Goal: Task Accomplishment & Management: Manage account settings

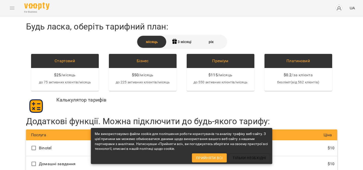
scroll to position [11, 0]
click at [216, 158] on span "Прийняти всі" at bounding box center [209, 158] width 27 height 6
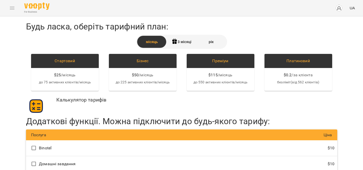
scroll to position [0, 0]
click at [186, 47] on div "3 місяці" at bounding box center [182, 42] width 30 height 12
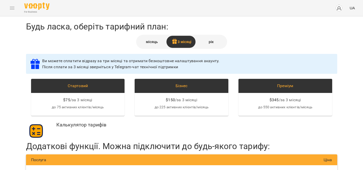
click at [156, 40] on div "місяць" at bounding box center [152, 42] width 30 height 12
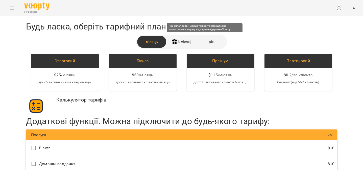
click at [171, 42] on icon at bounding box center [174, 42] width 6 height 6
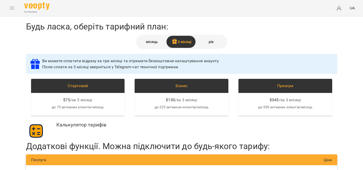
click at [149, 43] on div "місяць" at bounding box center [152, 42] width 30 height 12
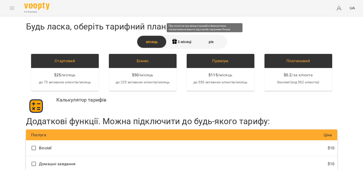
click at [177, 41] on div "3 місяці" at bounding box center [182, 42] width 30 height 12
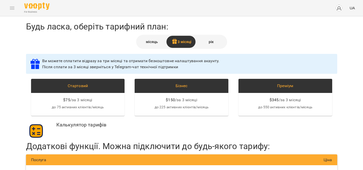
click at [209, 39] on div "рік" at bounding box center [211, 42] width 30 height 12
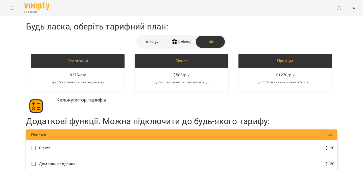
click at [159, 43] on div "місяць" at bounding box center [152, 42] width 30 height 12
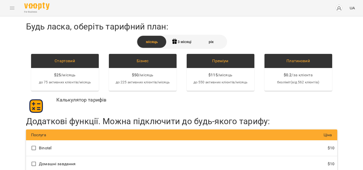
click at [220, 42] on div "рік" at bounding box center [211, 42] width 30 height 12
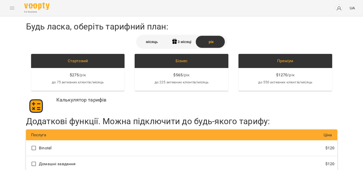
click at [150, 38] on div "місяць" at bounding box center [152, 42] width 30 height 12
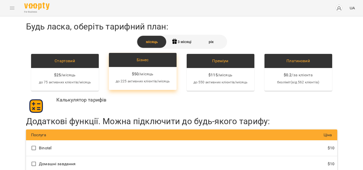
scroll to position [36, 0]
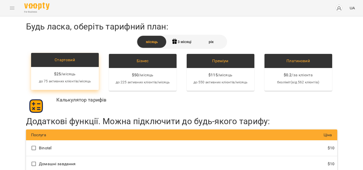
click at [61, 79] on p "до 75 активних клієнтів/місяць" at bounding box center [65, 81] width 60 height 5
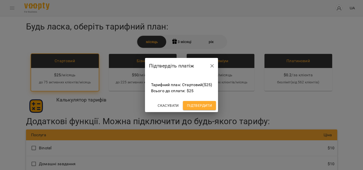
click at [206, 103] on span "Підтвердити" at bounding box center [199, 106] width 25 height 6
click at [187, 101] on div "Скасувати Підтвердити" at bounding box center [181, 105] width 73 height 13
click at [190, 105] on span "Підтвердити" at bounding box center [199, 106] width 25 height 6
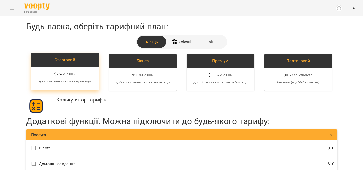
click at [66, 74] on span "/ місяць" at bounding box center [68, 74] width 15 height 6
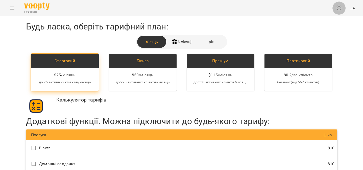
click at [339, 9] on img "button" at bounding box center [338, 8] width 7 height 7
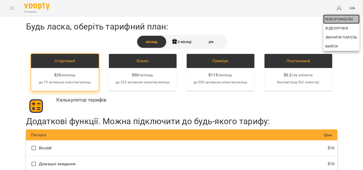
click at [337, 17] on span "RiseUp.English" at bounding box center [341, 19] width 32 height 6
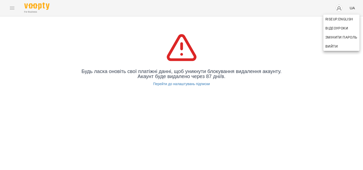
click at [336, 11] on div at bounding box center [181, 85] width 363 height 170
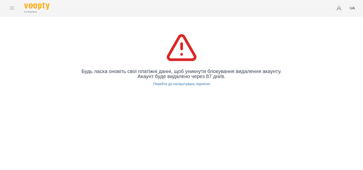
click at [340, 10] on img "button" at bounding box center [338, 8] width 7 height 7
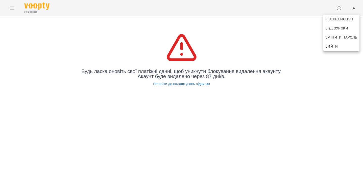
click at [339, 4] on div at bounding box center [181, 85] width 363 height 170
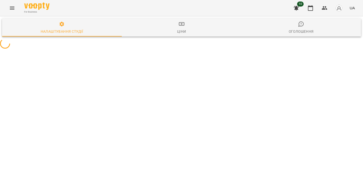
select select "**"
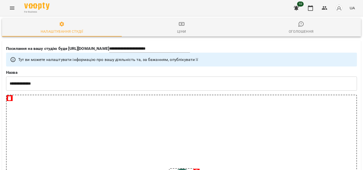
scroll to position [364, 0]
click at [300, 4] on span "10" at bounding box center [300, 4] width 7 height 5
click at [296, 8] on icon "button" at bounding box center [296, 8] width 5 height 5
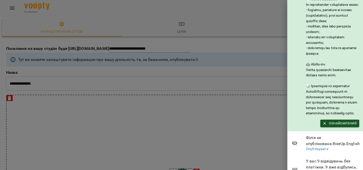
scroll to position [47, 0]
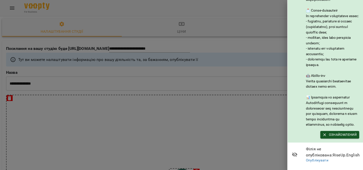
click at [331, 80] on div at bounding box center [332, 43] width 53 height 169
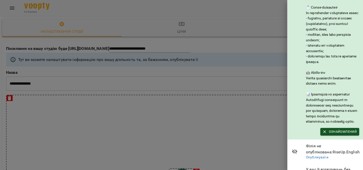
scroll to position [51, 0]
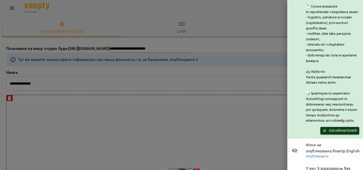
click at [331, 134] on span "Ознайомлений" at bounding box center [340, 131] width 34 height 6
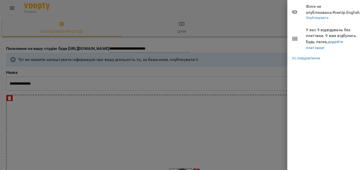
scroll to position [0, 0]
click at [220, 41] on div at bounding box center [181, 85] width 363 height 170
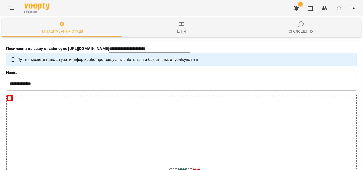
scroll to position [108, 0]
click at [9, 5] on button "Menu" at bounding box center [12, 8] width 12 height 12
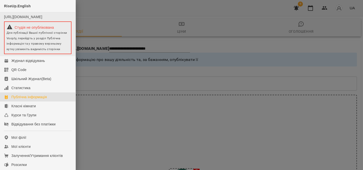
click at [34, 30] on div "Студія не опублікована" at bounding box center [38, 27] width 62 height 6
click at [36, 19] on link "[URL][DOMAIN_NAME]" at bounding box center [23, 17] width 38 height 4
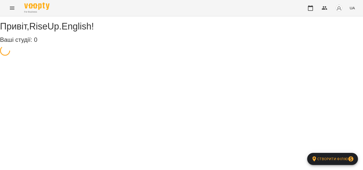
select select "**"
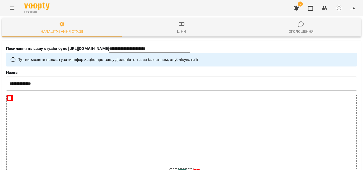
click at [185, 28] on span "Ціни" at bounding box center [182, 28] width 114 height 14
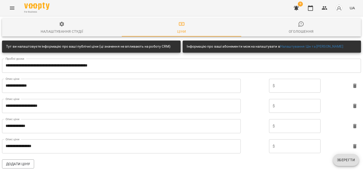
click at [13, 6] on icon "Menu" at bounding box center [12, 8] width 6 height 6
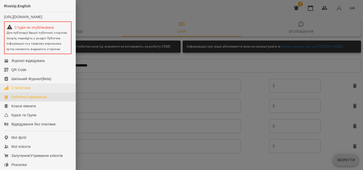
scroll to position [6, 0]
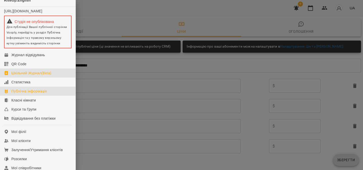
click at [28, 76] on div "Шкільний Журнал(Beta)" at bounding box center [31, 73] width 40 height 5
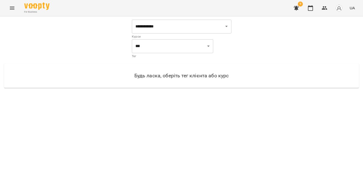
click at [158, 35] on p "Курси" at bounding box center [181, 36] width 99 height 5
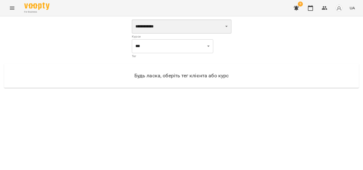
click at [156, 30] on select "**********" at bounding box center [181, 26] width 99 height 14
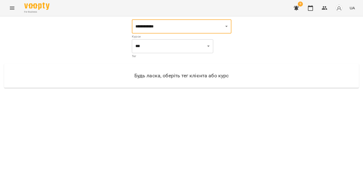
click at [8, 10] on button "Menu" at bounding box center [12, 8] width 12 height 12
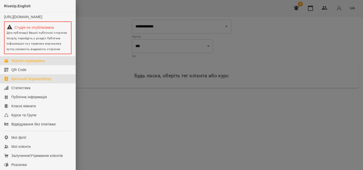
click at [16, 63] on div "Журнал відвідувань" at bounding box center [28, 60] width 34 height 5
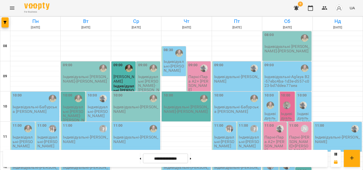
click at [10, 9] on icon "Menu" at bounding box center [12, 8] width 5 height 3
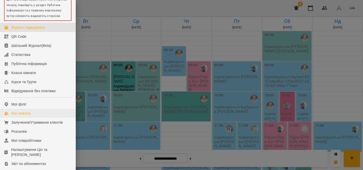
scroll to position [39, 0]
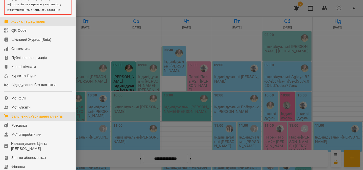
click at [24, 119] on div "Залучення/Утримання клієнтів" at bounding box center [37, 116] width 52 height 5
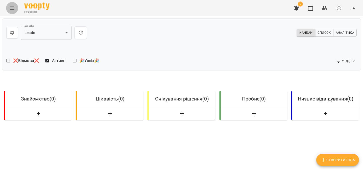
click at [14, 10] on icon "Menu" at bounding box center [12, 8] width 6 height 6
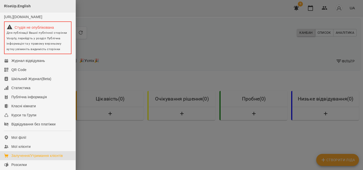
click at [13, 10] on div "RiseUp.English" at bounding box center [38, 6] width 76 height 12
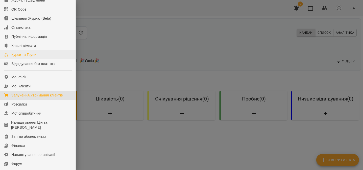
scroll to position [69, 0]
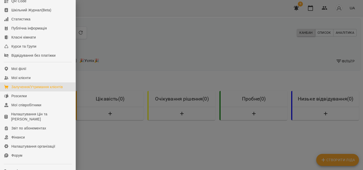
click at [226, 89] on div at bounding box center [181, 85] width 363 height 170
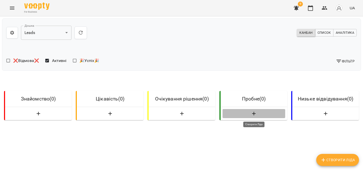
click at [255, 114] on icon "button" at bounding box center [254, 114] width 6 height 6
select select "*"
select select "**"
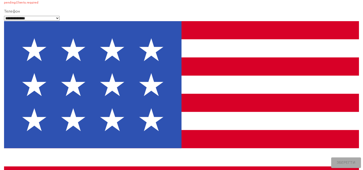
scroll to position [0, 0]
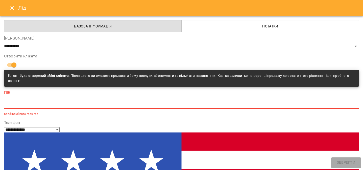
click at [10, 6] on icon "Close" at bounding box center [12, 8] width 6 height 6
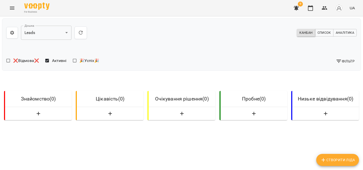
click at [11, 8] on icon "Menu" at bounding box center [12, 8] width 6 height 6
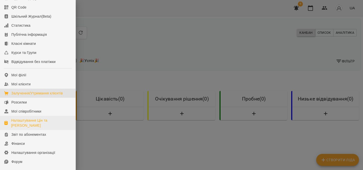
scroll to position [69, 0]
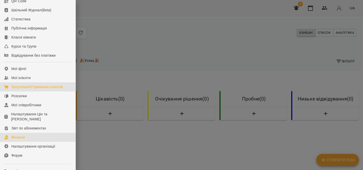
click at [28, 142] on link "Фінанси" at bounding box center [38, 137] width 76 height 9
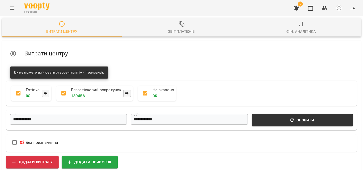
scroll to position [2, 0]
click at [13, 7] on icon "Menu" at bounding box center [12, 8] width 6 height 6
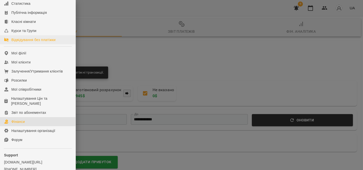
scroll to position [115, 0]
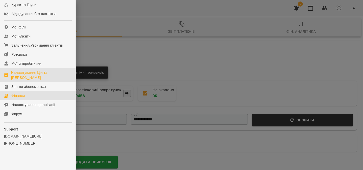
click at [21, 74] on div "Налаштування Цін та [PERSON_NAME]" at bounding box center [41, 75] width 60 height 10
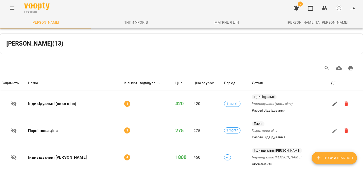
scroll to position [238, 0]
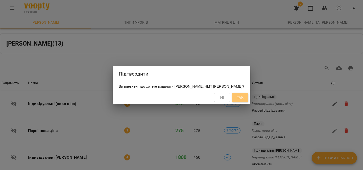
click at [237, 98] on span "Так" at bounding box center [240, 98] width 7 height 6
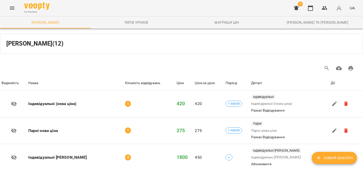
scroll to position [0, 0]
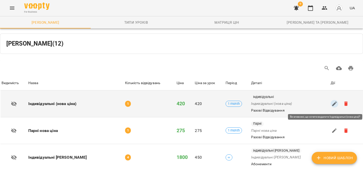
click at [336, 102] on icon "button" at bounding box center [334, 104] width 6 height 6
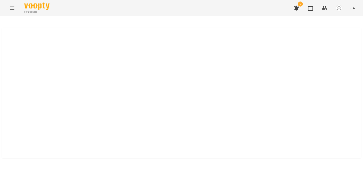
select select "*****"
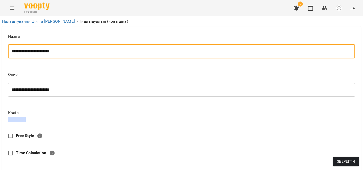
drag, startPoint x: 71, startPoint y: 53, endPoint x: 39, endPoint y: 52, distance: 32.3
click at [39, 52] on textarea "**********" at bounding box center [182, 51] width 340 height 5
type textarea "**********"
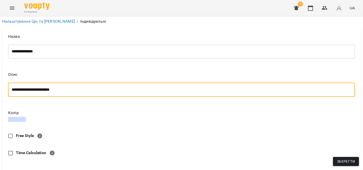
drag, startPoint x: 66, startPoint y: 91, endPoint x: 39, endPoint y: 91, distance: 27.5
click at [39, 91] on textarea "**********" at bounding box center [182, 90] width 340 height 5
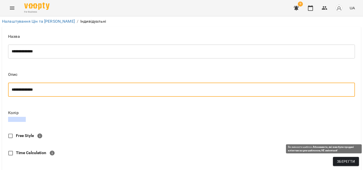
type textarea "**********"
click at [342, 162] on span "Зберегти" at bounding box center [346, 162] width 18 height 6
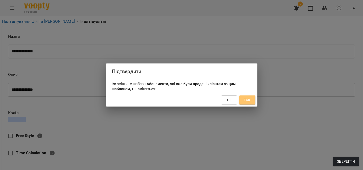
click at [249, 103] on span "Так" at bounding box center [247, 100] width 7 height 6
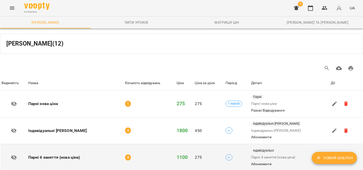
scroll to position [256, 0]
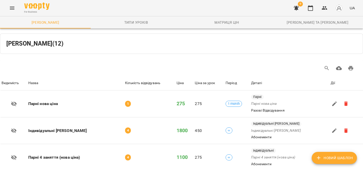
click at [10, 8] on icon "Menu" at bounding box center [12, 8] width 6 height 6
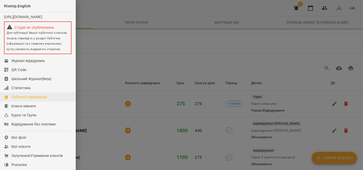
scroll to position [14, 0]
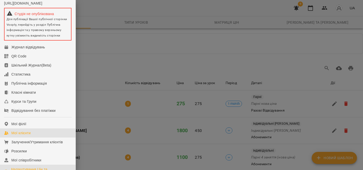
click at [22, 136] on div "Мої клієнти" at bounding box center [20, 133] width 19 height 5
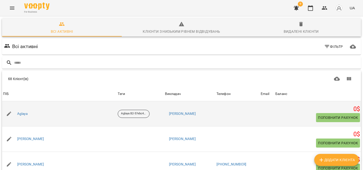
click at [9, 112] on icon "button" at bounding box center [9, 114] width 6 height 6
select select "**"
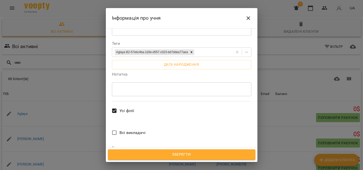
scroll to position [264, 0]
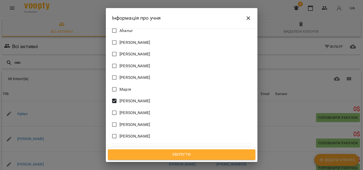
click at [247, 18] on icon "Close" at bounding box center [248, 18] width 6 height 6
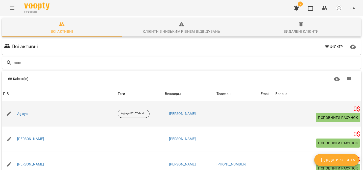
click at [5, 115] on button "button" at bounding box center [9, 114] width 12 height 12
select select "**"
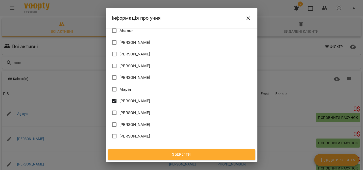
click at [249, 15] on icon "Close" at bounding box center [248, 18] width 6 height 6
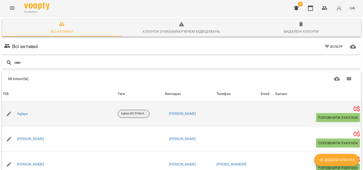
click at [128, 113] on p "Aglaya B2-57ebc4ba-1d3e-d557-c023-bd7ddea77aea" at bounding box center [133, 114] width 25 height 4
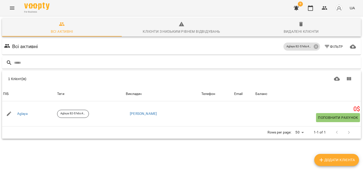
click at [293, 25] on span "Видалені клієнти" at bounding box center [301, 28] width 114 height 14
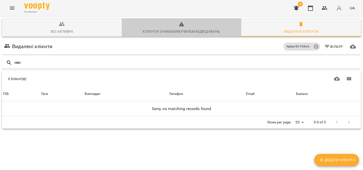
click at [179, 31] on div "Клієнти з низьким рівнем відвідувань" at bounding box center [181, 32] width 77 height 6
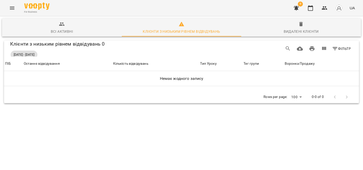
click at [70, 28] on span "Всі активні" at bounding box center [62, 28] width 114 height 14
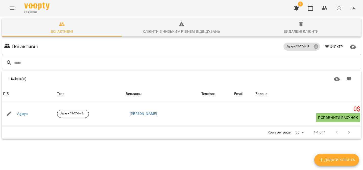
scroll to position [17, 0]
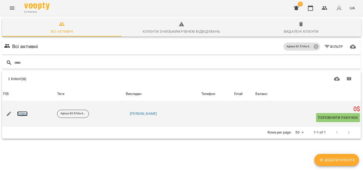
click at [23, 112] on link "Aglaya" at bounding box center [22, 114] width 11 height 5
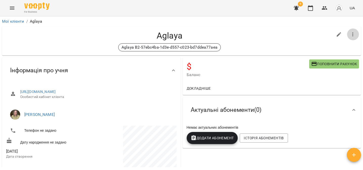
click at [355, 34] on icon "button" at bounding box center [353, 35] width 6 height 6
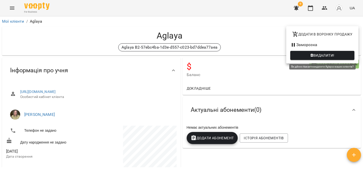
click at [332, 54] on span "Видалити!" at bounding box center [323, 56] width 21 height 6
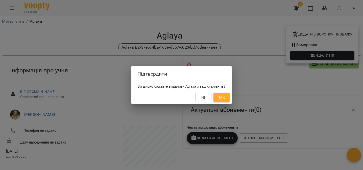
click at [225, 100] on span "Так" at bounding box center [221, 98] width 7 height 6
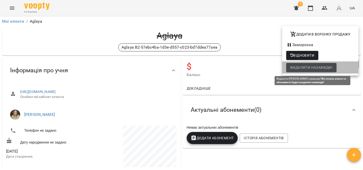
click at [302, 66] on span "Видалити назавжди!" at bounding box center [311, 68] width 42 height 6
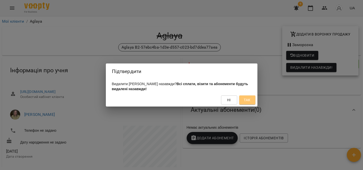
click at [243, 104] on button "Так" at bounding box center [247, 100] width 16 height 9
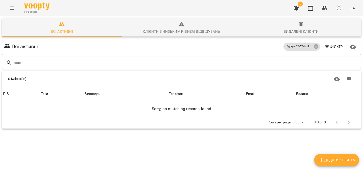
click at [11, 5] on icon "Menu" at bounding box center [12, 8] width 6 height 6
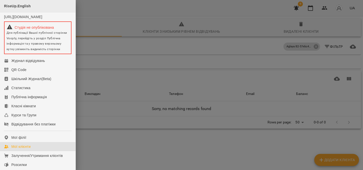
click at [12, 7] on span "RiseUp.English" at bounding box center [17, 6] width 27 height 4
click at [76, 19] on div at bounding box center [181, 85] width 363 height 170
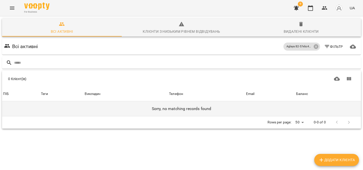
scroll to position [22, 0]
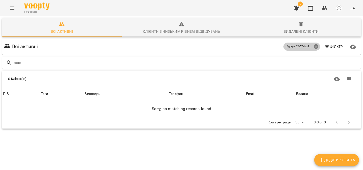
click at [315, 44] on icon at bounding box center [315, 46] width 5 height 5
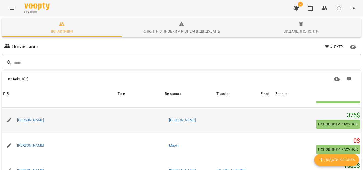
scroll to position [116, 0]
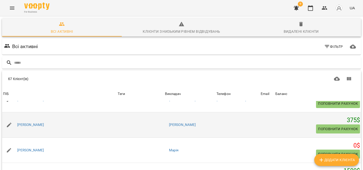
click at [7, 122] on icon "button" at bounding box center [9, 125] width 6 height 6
select select "**"
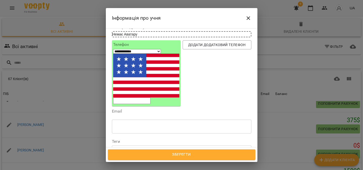
scroll to position [39, 0]
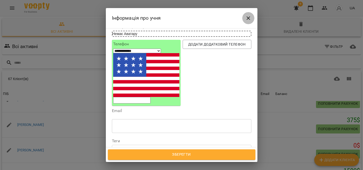
click at [250, 16] on icon "Close" at bounding box center [248, 18] width 6 height 6
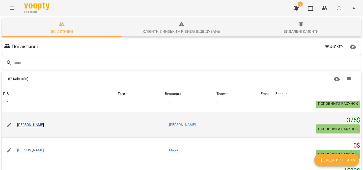
click at [44, 123] on link "[PERSON_NAME]" at bounding box center [30, 125] width 27 height 5
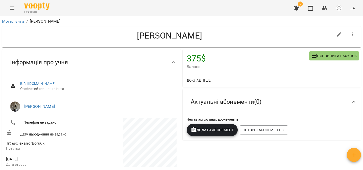
click at [354, 32] on icon "button" at bounding box center [353, 35] width 6 height 6
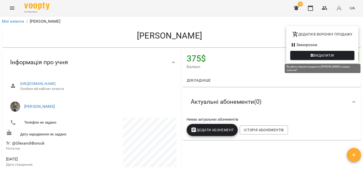
click at [334, 55] on span "Видалити!" at bounding box center [323, 56] width 21 height 6
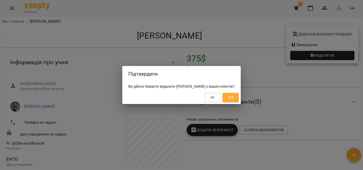
click at [234, 101] on span "Так" at bounding box center [230, 98] width 7 height 6
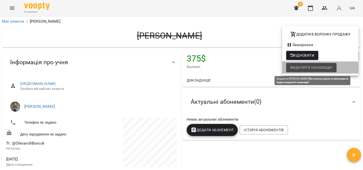
click at [323, 67] on span "Видалити назавжди!" at bounding box center [311, 68] width 42 height 6
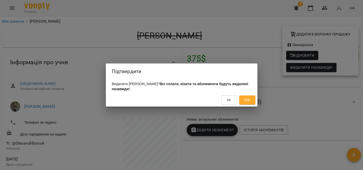
click at [245, 104] on button "Так" at bounding box center [247, 100] width 16 height 9
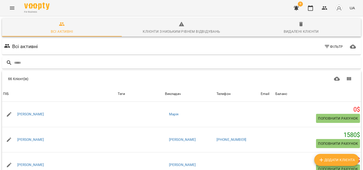
scroll to position [130, 0]
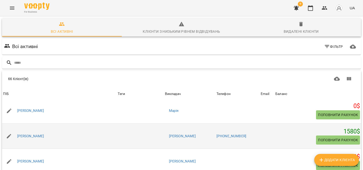
click at [11, 138] on icon "button" at bounding box center [9, 137] width 6 height 6
select select "**"
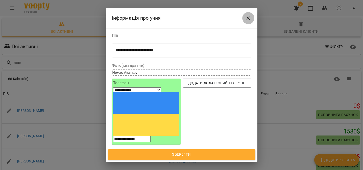
click at [248, 20] on icon "Close" at bounding box center [248, 18] width 6 height 6
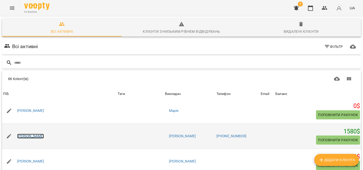
click at [44, 138] on link "[PERSON_NAME]" at bounding box center [30, 136] width 27 height 5
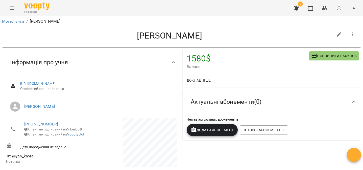
click at [352, 36] on icon "button" at bounding box center [353, 35] width 6 height 6
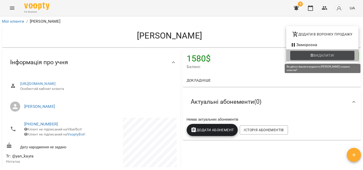
click at [338, 53] on span "Видалити!" at bounding box center [322, 56] width 56 height 6
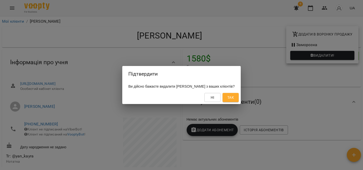
click at [234, 101] on span "Так" at bounding box center [230, 98] width 7 height 6
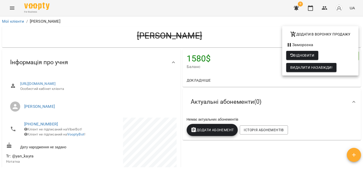
click at [329, 68] on span "Видалити назавжди!" at bounding box center [311, 68] width 42 height 6
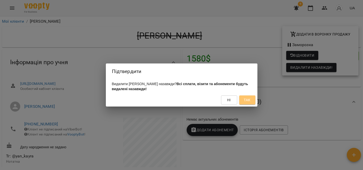
click at [252, 100] on button "Так" at bounding box center [247, 100] width 16 height 9
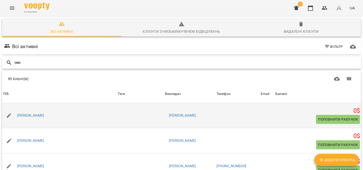
scroll to position [152, 0]
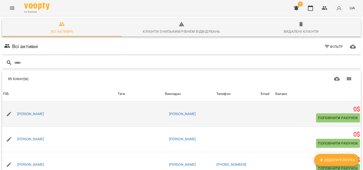
click at [10, 117] on button "button" at bounding box center [9, 114] width 12 height 12
select select "**"
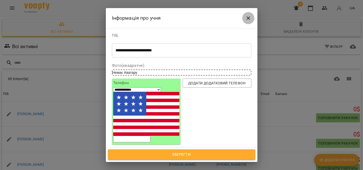
click at [247, 17] on icon "Close" at bounding box center [248, 18] width 6 height 6
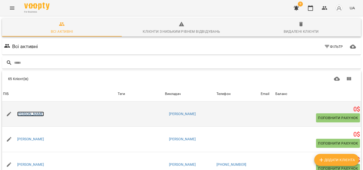
click at [33, 114] on link "[PERSON_NAME]" at bounding box center [30, 114] width 27 height 5
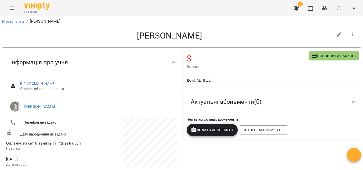
click at [356, 33] on button "button" at bounding box center [353, 35] width 12 height 12
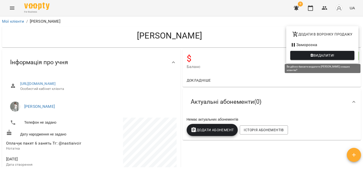
click at [333, 54] on span "Видалити!" at bounding box center [323, 56] width 21 height 6
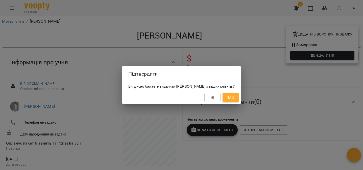
click at [235, 98] on span "Так" at bounding box center [231, 98] width 8 height 6
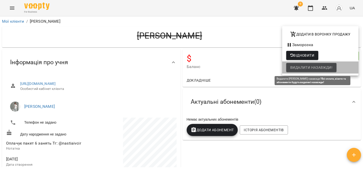
click at [311, 66] on span "Видалити назавжди!" at bounding box center [311, 68] width 42 height 6
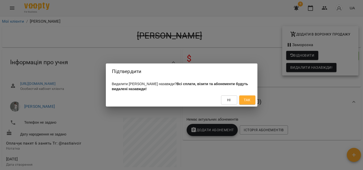
click at [251, 100] on button "Так" at bounding box center [247, 100] width 16 height 9
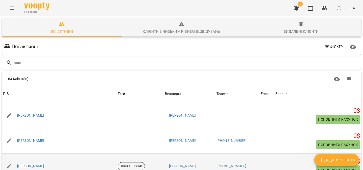
scroll to position [150, 0]
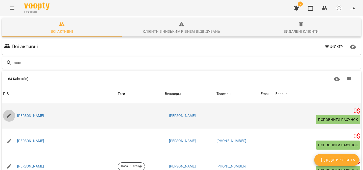
click at [9, 118] on icon "button" at bounding box center [9, 116] width 6 height 6
select select "**"
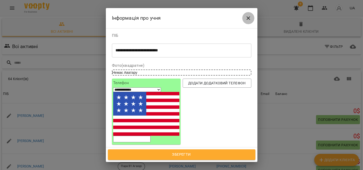
click at [253, 17] on button "Close" at bounding box center [248, 18] width 12 height 12
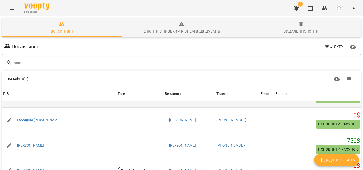
scroll to position [229, 0]
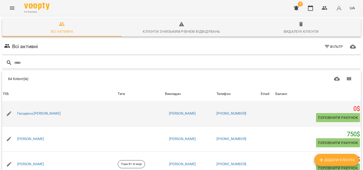
click at [8, 113] on icon "button" at bounding box center [9, 114] width 6 height 6
select select "**"
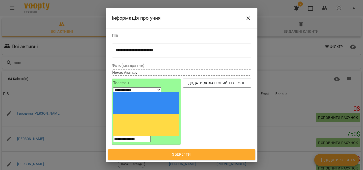
click at [247, 18] on icon "Close" at bounding box center [248, 18] width 4 height 4
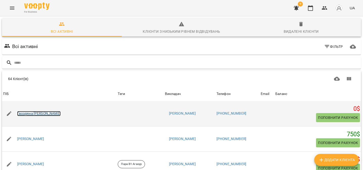
click at [31, 115] on link "Гвоздяна [PERSON_NAME]" at bounding box center [38, 113] width 43 height 5
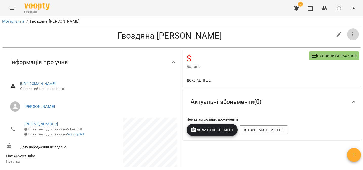
click at [348, 35] on button "button" at bounding box center [353, 35] width 12 height 12
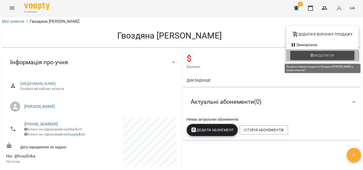
click at [339, 55] on span "Видалити!" at bounding box center [322, 56] width 56 height 6
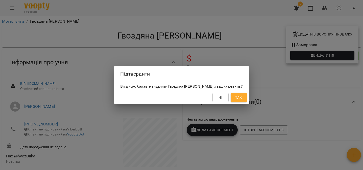
click at [242, 102] on button "Так" at bounding box center [239, 97] width 16 height 9
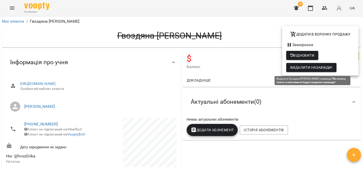
click at [312, 66] on span "Видалити назавжди!" at bounding box center [311, 68] width 42 height 6
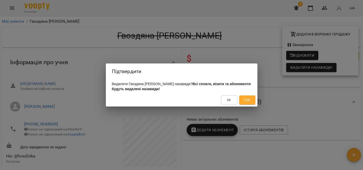
click at [248, 103] on span "Так" at bounding box center [247, 100] width 7 height 6
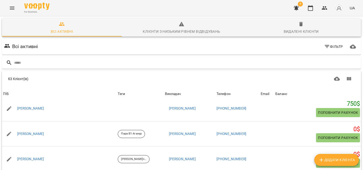
scroll to position [246, 0]
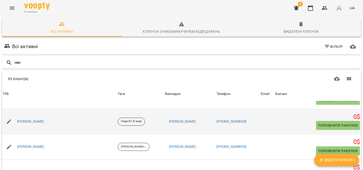
click at [10, 123] on icon "button" at bounding box center [9, 122] width 6 height 6
select select "**"
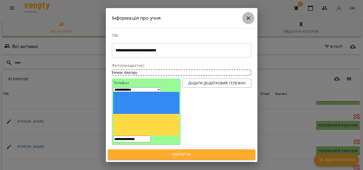
click at [249, 19] on icon "Close" at bounding box center [248, 18] width 4 height 4
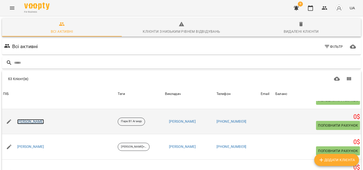
click at [34, 123] on link "[PERSON_NAME]" at bounding box center [30, 121] width 27 height 5
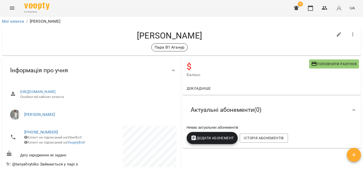
click at [354, 35] on icon "button" at bounding box center [353, 35] width 6 height 6
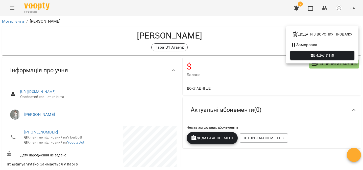
click at [324, 58] on span "Видалити!" at bounding box center [323, 56] width 21 height 6
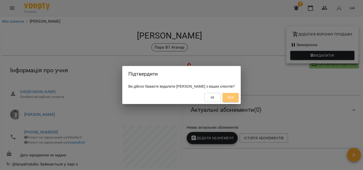
click at [239, 98] on button "Так" at bounding box center [230, 97] width 16 height 9
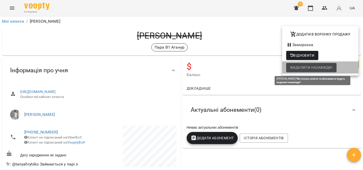
click at [299, 69] on span "Видалити назавжди!" at bounding box center [311, 68] width 42 height 6
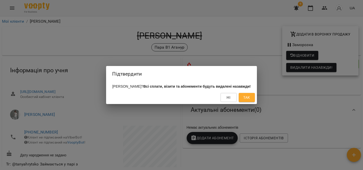
click at [248, 98] on span "Так" at bounding box center [246, 98] width 7 height 6
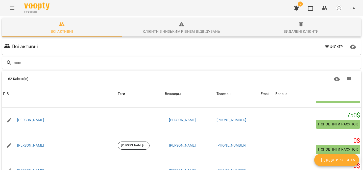
scroll to position [224, 0]
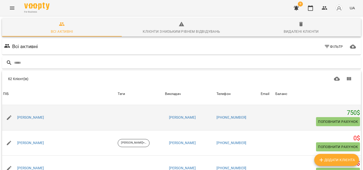
click at [9, 116] on icon "button" at bounding box center [9, 118] width 6 height 6
select select "**"
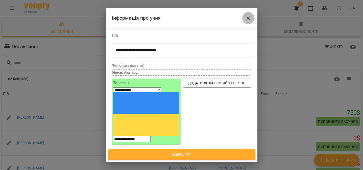
click at [252, 15] on button "Close" at bounding box center [248, 18] width 12 height 12
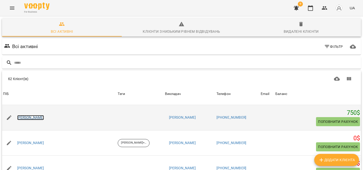
click at [44, 117] on link "[PERSON_NAME]" at bounding box center [30, 117] width 27 height 5
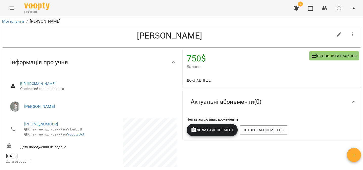
click at [349, 38] on button "button" at bounding box center [353, 35] width 12 height 12
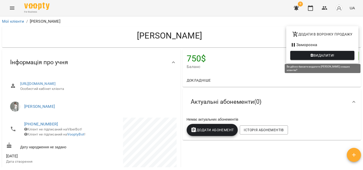
click at [332, 58] on span "Видалити!" at bounding box center [323, 56] width 21 height 6
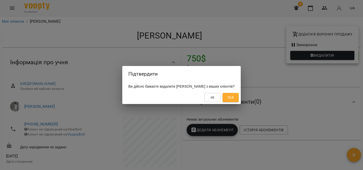
click at [239, 99] on button "Так" at bounding box center [230, 97] width 16 height 9
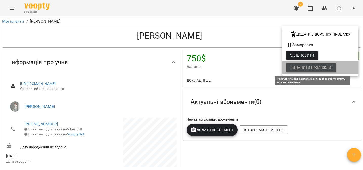
click at [322, 67] on span "Видалити назавжди!" at bounding box center [311, 68] width 42 height 6
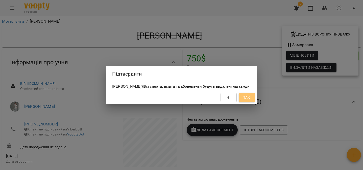
click at [247, 101] on span "Так" at bounding box center [246, 98] width 7 height 6
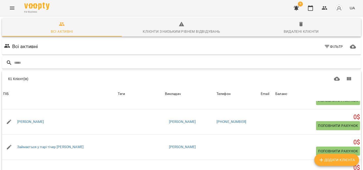
scroll to position [296, 0]
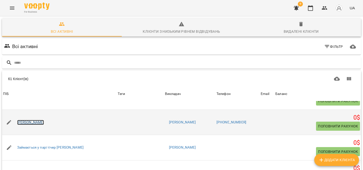
click at [36, 125] on link "[PERSON_NAME]" at bounding box center [30, 122] width 27 height 5
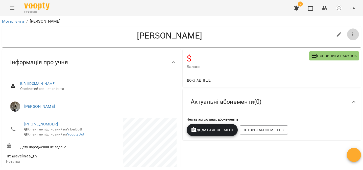
click at [352, 31] on button "button" at bounding box center [353, 35] width 12 height 12
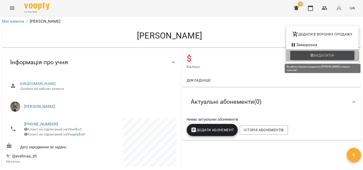
click at [331, 54] on span "Видалити!" at bounding box center [323, 56] width 21 height 6
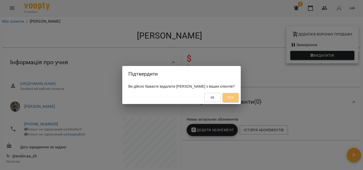
click at [234, 99] on span "Так" at bounding box center [230, 98] width 7 height 6
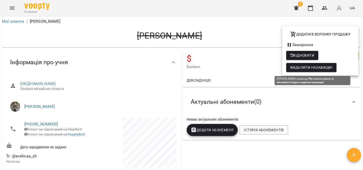
click at [310, 70] on span "Видалити назавжди!" at bounding box center [311, 68] width 42 height 6
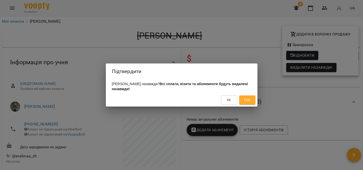
click at [245, 103] on span "Так" at bounding box center [247, 100] width 7 height 6
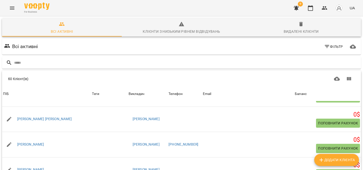
scroll to position [382, 0]
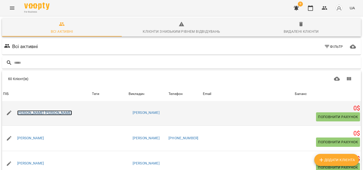
click at [40, 112] on link "[PERSON_NAME] [PERSON_NAME]" at bounding box center [44, 113] width 55 height 5
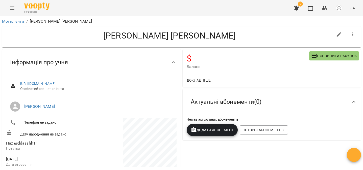
click at [358, 33] on button "button" at bounding box center [353, 35] width 12 height 12
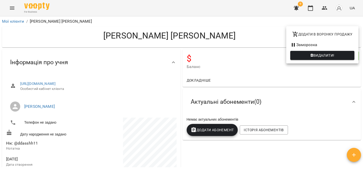
click at [330, 57] on span "Видалити!" at bounding box center [323, 56] width 21 height 6
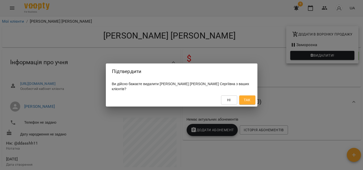
click at [251, 99] on button "Так" at bounding box center [247, 100] width 16 height 9
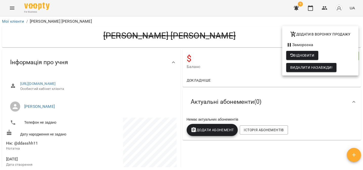
click at [312, 66] on span "Видалити назавжди!" at bounding box center [311, 68] width 42 height 6
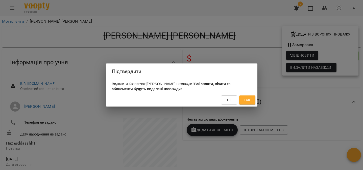
click at [246, 100] on span "Так" at bounding box center [247, 100] width 7 height 6
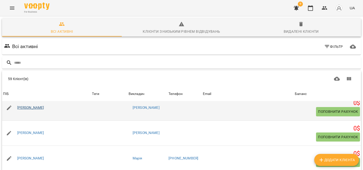
scroll to position [414, 0]
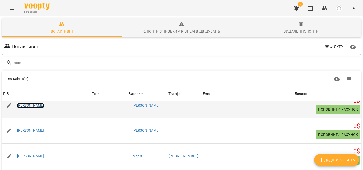
click at [44, 106] on link "[PERSON_NAME]" at bounding box center [30, 105] width 27 height 5
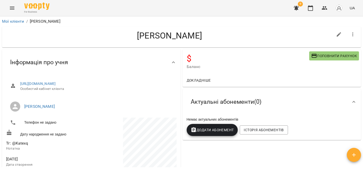
click at [354, 33] on icon "button" at bounding box center [353, 35] width 6 height 6
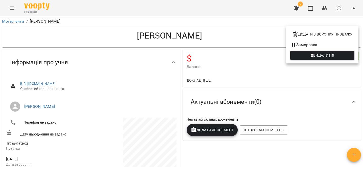
click at [341, 51] on button "Видалити!" at bounding box center [322, 55] width 64 height 9
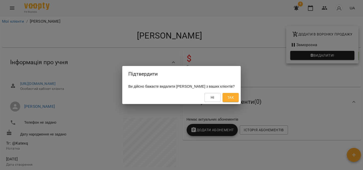
click at [234, 98] on span "Так" at bounding box center [230, 98] width 7 height 6
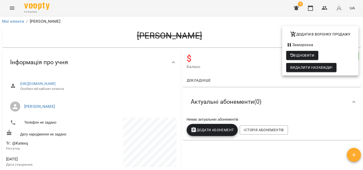
click at [301, 67] on span "Видалити назавжди!" at bounding box center [311, 68] width 42 height 6
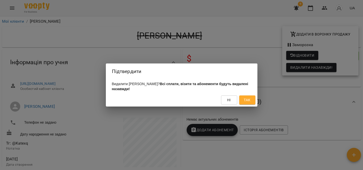
click at [246, 98] on span "Так" at bounding box center [247, 100] width 7 height 6
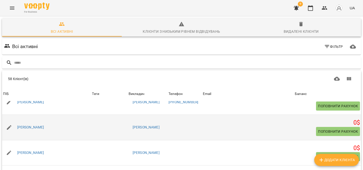
scroll to position [596, 0]
click at [37, 129] on link "[PERSON_NAME]" at bounding box center [30, 127] width 27 height 5
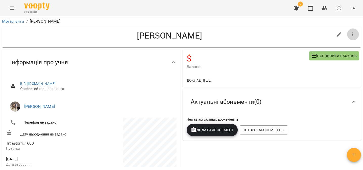
click at [357, 35] on button "button" at bounding box center [353, 35] width 12 height 12
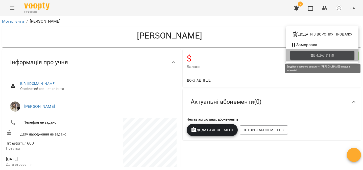
click at [324, 54] on span "Видалити!" at bounding box center [323, 56] width 21 height 6
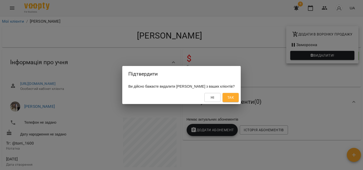
click at [234, 101] on span "Так" at bounding box center [230, 98] width 7 height 6
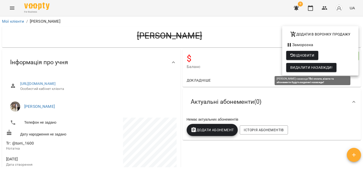
click at [295, 69] on span "Видалити назавжди!" at bounding box center [311, 68] width 42 height 6
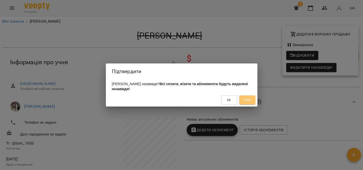
click at [252, 98] on button "Так" at bounding box center [247, 100] width 16 height 9
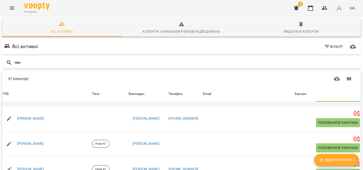
scroll to position [414, 0]
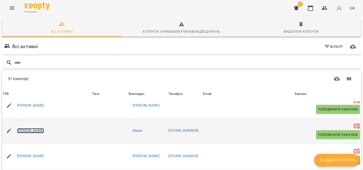
click at [44, 130] on link "[PERSON_NAME]" at bounding box center [30, 131] width 27 height 5
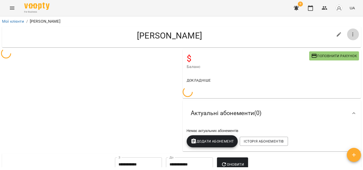
click at [351, 38] on button "button" at bounding box center [353, 35] width 12 height 12
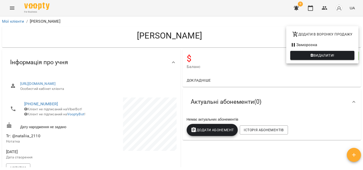
click at [335, 59] on button "Видалити!" at bounding box center [322, 55] width 64 height 9
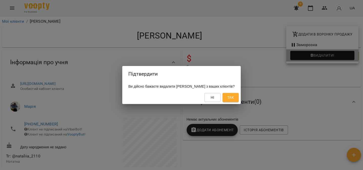
click at [239, 104] on div "Ні Так" at bounding box center [181, 97] width 118 height 13
click at [239, 97] on button "Так" at bounding box center [230, 97] width 16 height 9
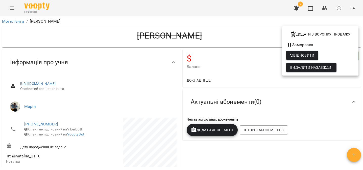
click at [323, 67] on span "Видалити назавжди!" at bounding box center [311, 68] width 42 height 6
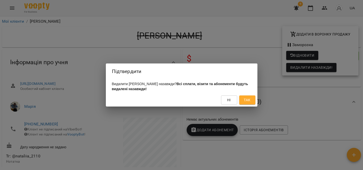
click at [244, 101] on span "Так" at bounding box center [247, 100] width 7 height 6
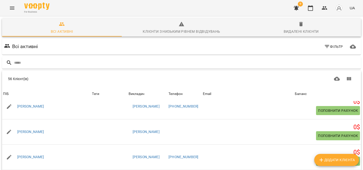
scroll to position [513, 0]
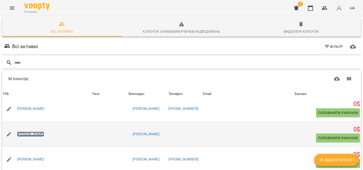
click at [37, 133] on link "[PERSON_NAME]" at bounding box center [30, 134] width 27 height 5
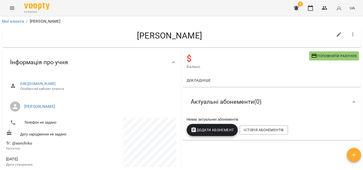
click at [354, 32] on icon "button" at bounding box center [353, 35] width 6 height 6
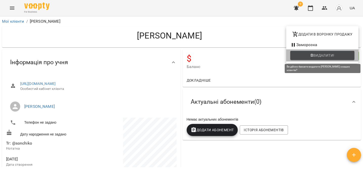
click at [334, 56] on span "Видалити!" at bounding box center [323, 56] width 21 height 6
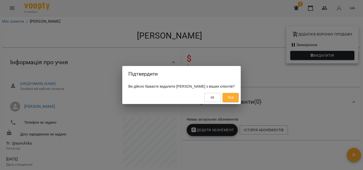
click at [239, 97] on button "Так" at bounding box center [230, 97] width 16 height 9
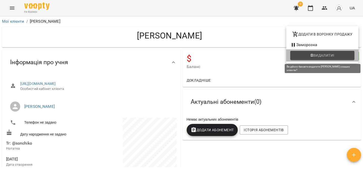
click at [342, 56] on span "Видалити!" at bounding box center [322, 56] width 56 height 6
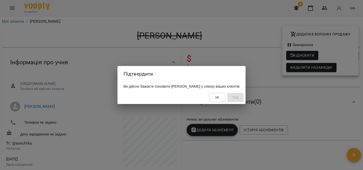
click at [245, 101] on div "Ні Так" at bounding box center [181, 97] width 128 height 13
click at [221, 102] on button "Ні" at bounding box center [217, 97] width 16 height 9
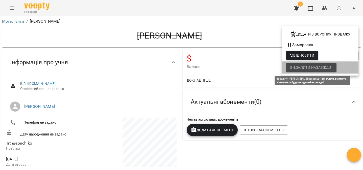
click at [318, 68] on span "Видалити назавжди!" at bounding box center [311, 68] width 42 height 6
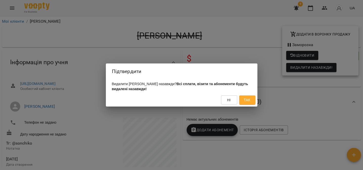
click at [252, 100] on button "Так" at bounding box center [247, 100] width 16 height 9
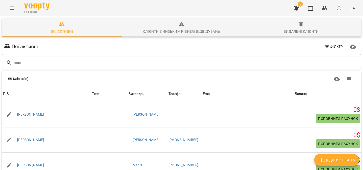
scroll to position [549, 0]
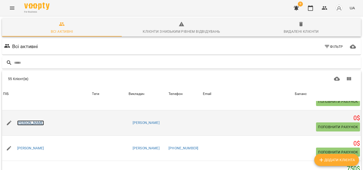
click at [44, 124] on link "[PERSON_NAME]" at bounding box center [30, 123] width 27 height 5
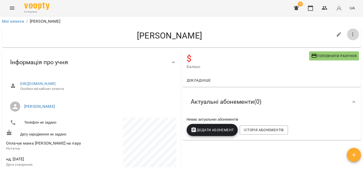
click at [353, 35] on icon "button" at bounding box center [352, 35] width 1 height 4
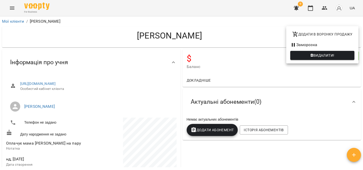
click at [327, 57] on span "Видалити!" at bounding box center [323, 56] width 21 height 6
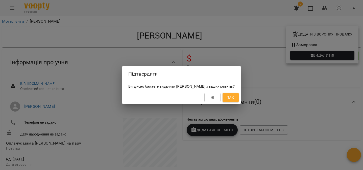
click at [234, 100] on span "Так" at bounding box center [230, 98] width 7 height 6
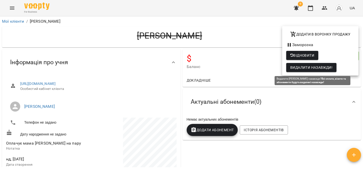
click at [306, 67] on span "Видалити назавжди!" at bounding box center [311, 68] width 42 height 6
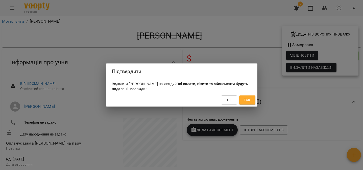
click at [244, 106] on div "Ні Так" at bounding box center [182, 100] width 152 height 13
click at [246, 102] on span "Так" at bounding box center [247, 100] width 7 height 6
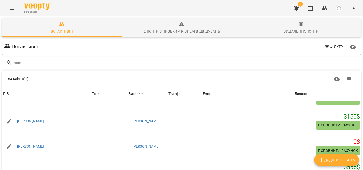
scroll to position [626, 0]
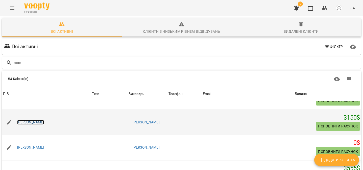
click at [44, 121] on link "[PERSON_NAME]" at bounding box center [30, 122] width 27 height 5
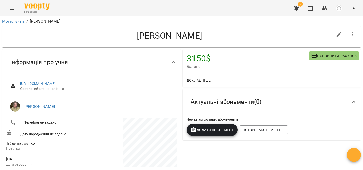
click at [350, 33] on icon "button" at bounding box center [353, 35] width 6 height 6
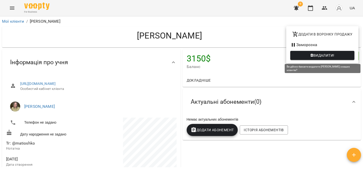
click at [337, 53] on span "Видалити!" at bounding box center [322, 56] width 56 height 6
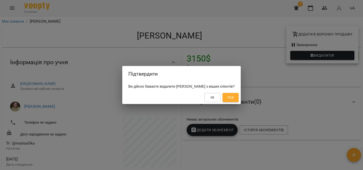
click at [220, 102] on button "Ні" at bounding box center [212, 97] width 16 height 9
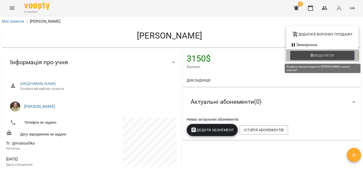
click at [311, 59] on button "Видалити!" at bounding box center [322, 55] width 64 height 9
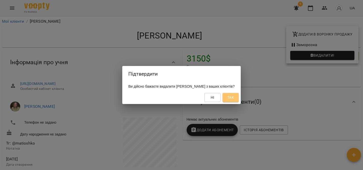
click at [239, 100] on button "Так" at bounding box center [230, 97] width 16 height 9
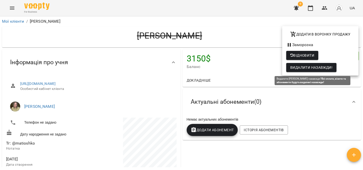
click at [319, 69] on span "Видалити назавжди!" at bounding box center [311, 68] width 42 height 6
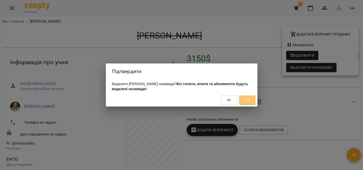
click at [250, 101] on span "Так" at bounding box center [247, 100] width 7 height 6
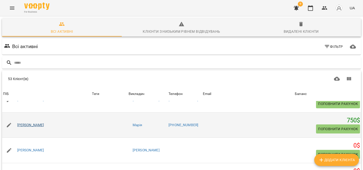
scroll to position [556, 0]
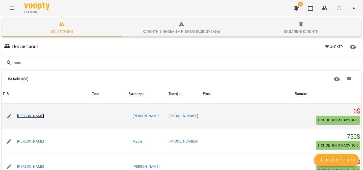
click at [43, 117] on link "[PERSON_NAME]" at bounding box center [30, 116] width 27 height 5
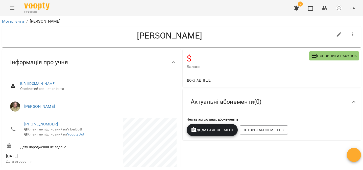
click at [349, 36] on button "button" at bounding box center [353, 35] width 12 height 12
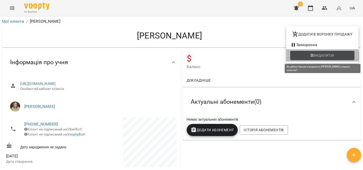
click at [333, 55] on span "Видалити!" at bounding box center [323, 56] width 21 height 6
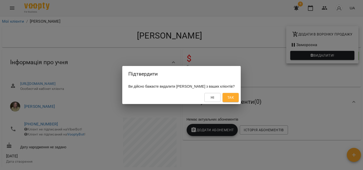
click at [220, 100] on button "Ні" at bounding box center [212, 97] width 16 height 9
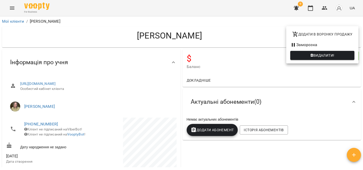
click at [328, 56] on span "Видалити!" at bounding box center [323, 56] width 21 height 6
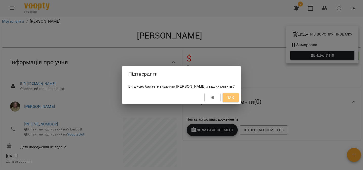
click at [234, 101] on span "Так" at bounding box center [230, 98] width 7 height 6
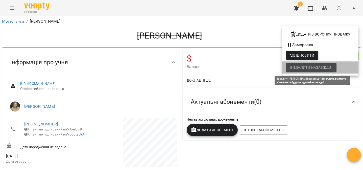
click at [303, 65] on span "Видалити назавжди!" at bounding box center [311, 68] width 42 height 6
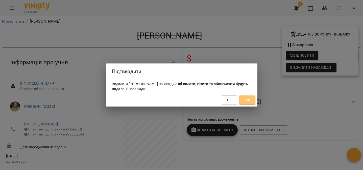
click at [246, 101] on span "Так" at bounding box center [247, 100] width 7 height 6
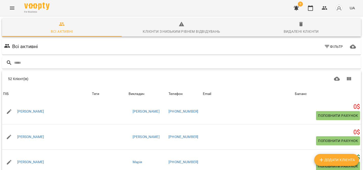
scroll to position [507, 0]
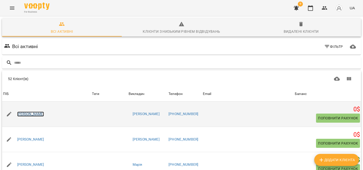
click at [38, 112] on link "[PERSON_NAME]" at bounding box center [30, 114] width 27 height 5
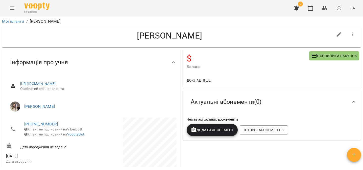
click at [352, 34] on icon "button" at bounding box center [353, 35] width 6 height 6
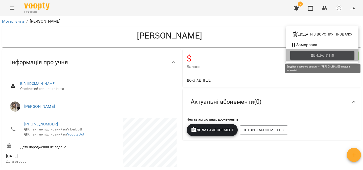
click at [331, 55] on span "Видалити!" at bounding box center [323, 56] width 21 height 6
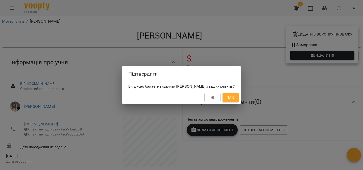
click at [239, 100] on button "Так" at bounding box center [230, 97] width 16 height 9
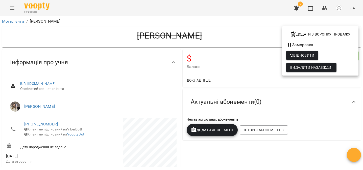
click at [325, 70] on span "Видалити назавжди!" at bounding box center [311, 68] width 42 height 6
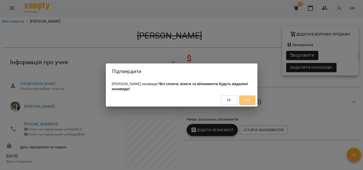
click at [244, 101] on span "Так" at bounding box center [247, 100] width 7 height 6
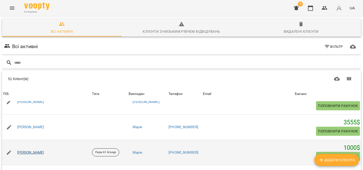
scroll to position [611, 0]
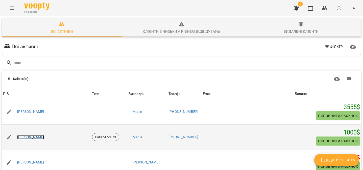
click at [44, 138] on link "[PERSON_NAME]" at bounding box center [30, 137] width 27 height 5
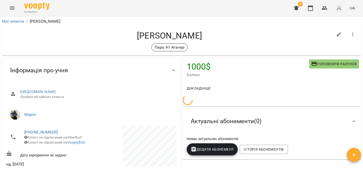
click at [352, 34] on icon "button" at bounding box center [353, 35] width 6 height 6
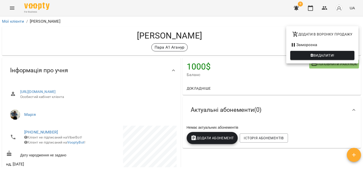
click at [328, 56] on span "Видалити!" at bounding box center [323, 56] width 21 height 6
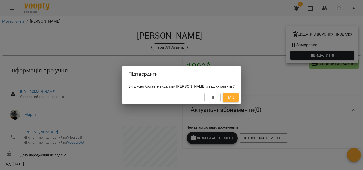
click at [235, 101] on span "Так" at bounding box center [231, 98] width 8 height 6
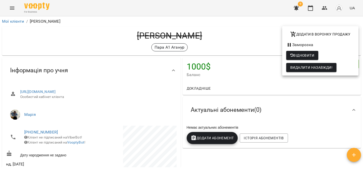
click at [310, 73] on li "Видалити назавжди!" at bounding box center [320, 68] width 76 height 12
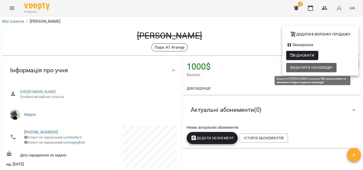
click at [310, 68] on span "Видалити назавжди!" at bounding box center [311, 68] width 42 height 6
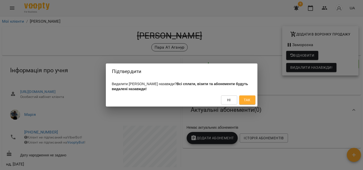
click at [245, 105] on button "Так" at bounding box center [247, 100] width 16 height 9
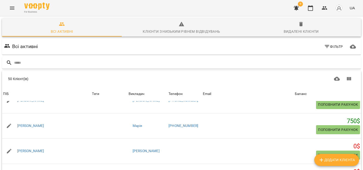
scroll to position [522, 0]
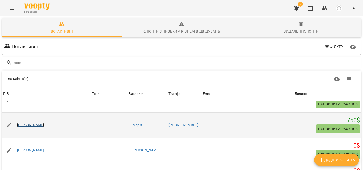
click at [44, 126] on link "[PERSON_NAME]" at bounding box center [30, 125] width 27 height 5
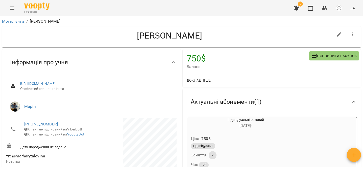
click at [354, 35] on icon "button" at bounding box center [353, 35] width 6 height 6
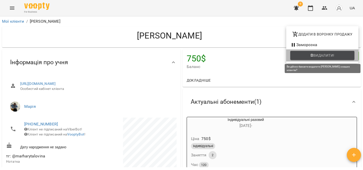
click at [331, 56] on span "Видалити!" at bounding box center [323, 56] width 21 height 6
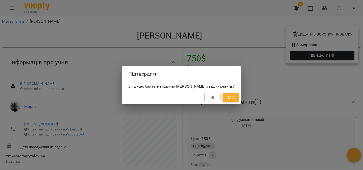
click at [234, 98] on span "Так" at bounding box center [230, 98] width 7 height 6
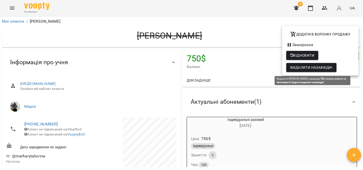
click at [308, 67] on span "Видалити назавжди!" at bounding box center [311, 68] width 42 height 6
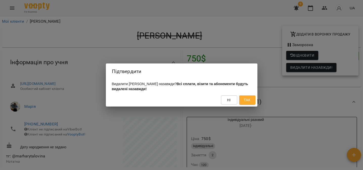
click at [250, 102] on span "Так" at bounding box center [247, 100] width 7 height 6
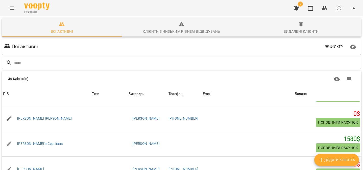
scroll to position [631, 0]
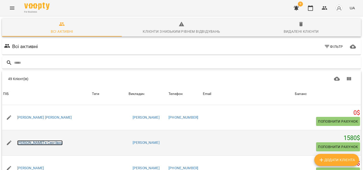
click at [51, 141] on link "[PERSON_NAME]'я Сергіївна" at bounding box center [40, 143] width 46 height 5
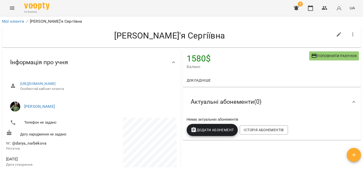
click at [351, 38] on button "button" at bounding box center [353, 35] width 12 height 12
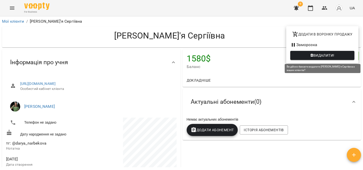
click at [328, 57] on span "Видалити!" at bounding box center [323, 56] width 21 height 6
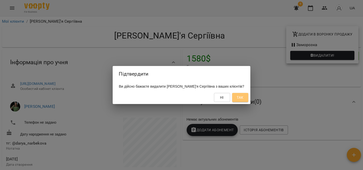
click at [243, 101] on span "Так" at bounding box center [240, 98] width 7 height 6
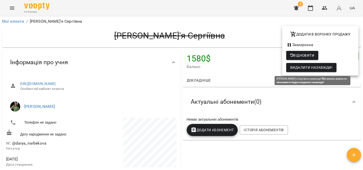
click at [312, 68] on span "Видалити назавжди!" at bounding box center [311, 68] width 42 height 6
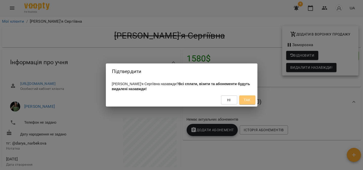
click at [245, 102] on span "Так" at bounding box center [247, 100] width 7 height 6
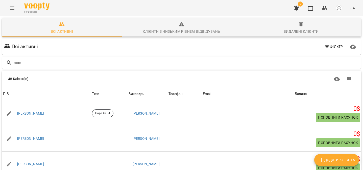
scroll to position [689, 0]
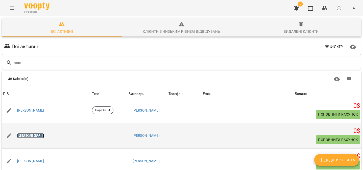
click at [44, 134] on link "[PERSON_NAME]" at bounding box center [30, 136] width 27 height 5
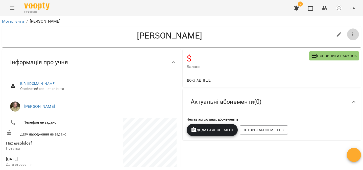
click at [355, 30] on button "button" at bounding box center [353, 35] width 12 height 12
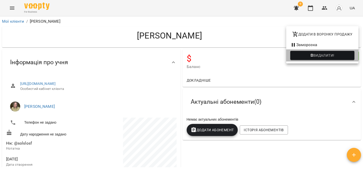
click at [340, 50] on li "Видалити!" at bounding box center [322, 55] width 72 height 12
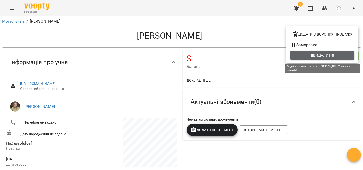
click at [338, 53] on span "Видалити!" at bounding box center [322, 56] width 56 height 6
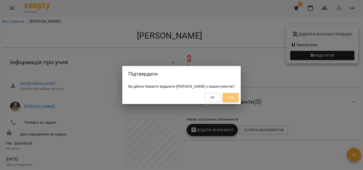
click at [234, 98] on span "Так" at bounding box center [230, 98] width 7 height 6
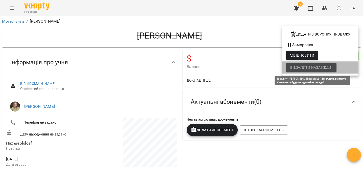
click at [297, 69] on span "Видалити назавжди!" at bounding box center [311, 68] width 42 height 6
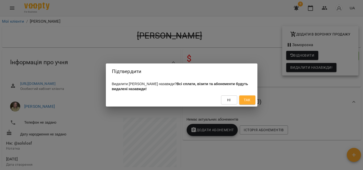
click at [244, 100] on span "Так" at bounding box center [247, 100] width 7 height 6
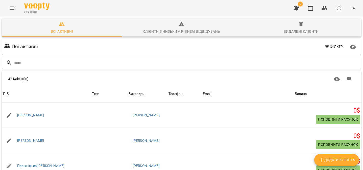
scroll to position [705, 0]
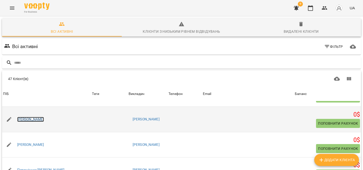
click at [44, 119] on link "[PERSON_NAME]" at bounding box center [30, 119] width 27 height 5
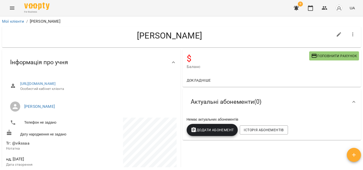
click at [353, 33] on icon "button" at bounding box center [352, 35] width 1 height 4
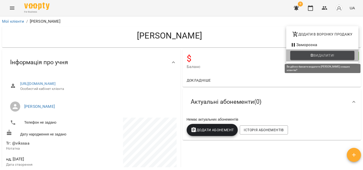
click at [332, 54] on span "Видалити!" at bounding box center [323, 56] width 21 height 6
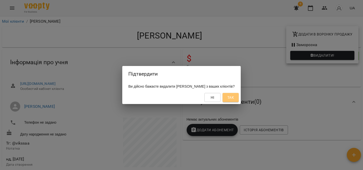
click at [234, 101] on span "Так" at bounding box center [230, 98] width 7 height 6
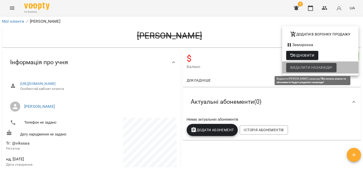
click at [303, 65] on span "Видалити назавжди!" at bounding box center [311, 68] width 42 height 6
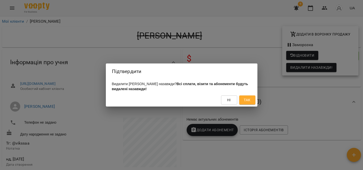
click at [244, 102] on span "Так" at bounding box center [247, 100] width 7 height 6
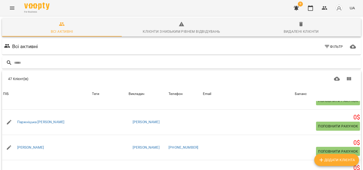
scroll to position [761, 0]
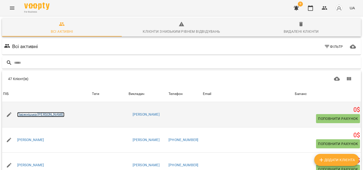
click at [57, 114] on link "Паржніцька [PERSON_NAME]" at bounding box center [40, 114] width 47 height 5
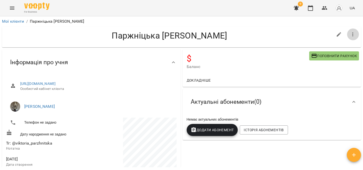
click at [353, 32] on icon "button" at bounding box center [353, 35] width 6 height 6
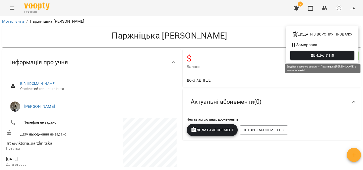
click at [334, 57] on span "Видалити!" at bounding box center [323, 56] width 21 height 6
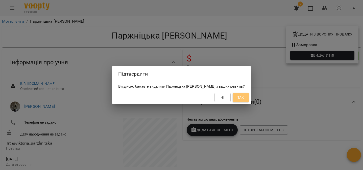
click at [241, 101] on button "Так" at bounding box center [241, 97] width 16 height 9
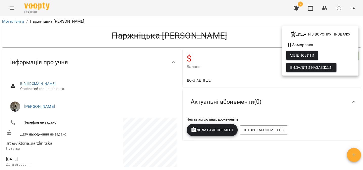
click at [307, 67] on span "Видалити назавжди!" at bounding box center [311, 68] width 42 height 6
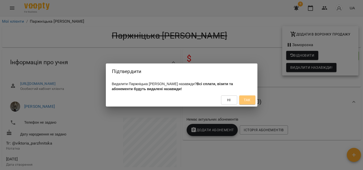
click at [245, 105] on button "Так" at bounding box center [247, 100] width 16 height 9
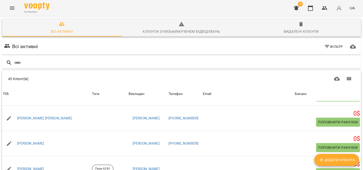
scroll to position [632, 0]
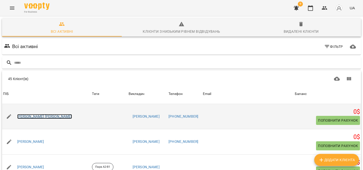
click at [38, 117] on link "[PERSON_NAME] [PERSON_NAME]" at bounding box center [44, 116] width 55 height 5
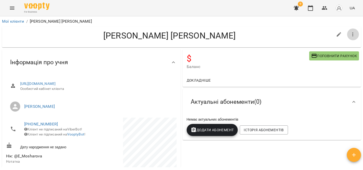
click at [354, 36] on icon "button" at bounding box center [353, 35] width 6 height 6
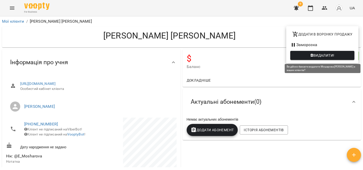
click at [339, 57] on span "Видалити!" at bounding box center [322, 56] width 56 height 6
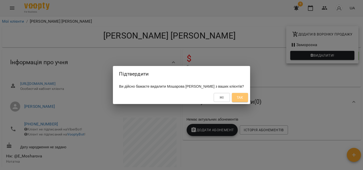
click at [241, 100] on span "Так" at bounding box center [240, 98] width 7 height 6
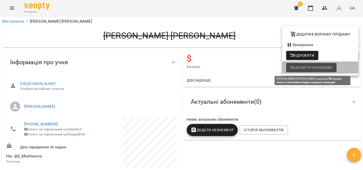
click at [329, 69] on span "Видалити назавжди!" at bounding box center [311, 68] width 42 height 6
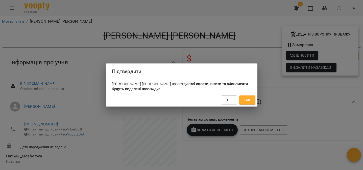
click at [247, 105] on button "Так" at bounding box center [247, 100] width 16 height 9
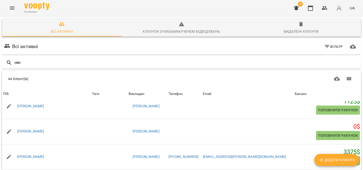
scroll to position [795, 0]
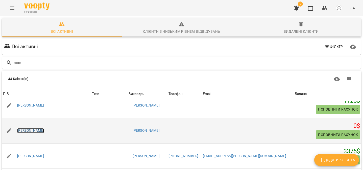
click at [35, 132] on link "[PERSON_NAME]" at bounding box center [30, 131] width 27 height 5
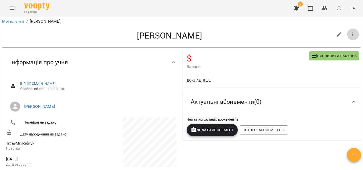
click at [355, 33] on icon "button" at bounding box center [353, 35] width 6 height 6
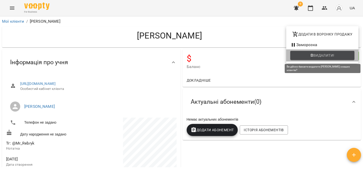
click at [326, 59] on button "Видалити!" at bounding box center [322, 55] width 64 height 9
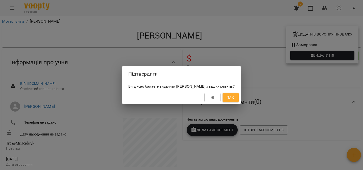
click at [239, 101] on button "Так" at bounding box center [230, 97] width 16 height 9
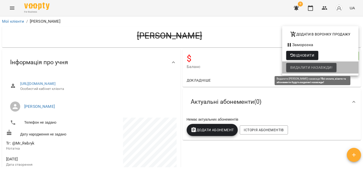
click at [308, 67] on span "Видалити назавжди!" at bounding box center [311, 68] width 42 height 6
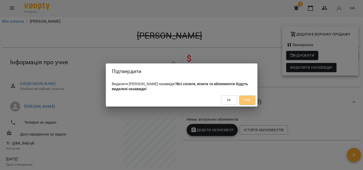
click at [248, 101] on span "Так" at bounding box center [247, 100] width 7 height 6
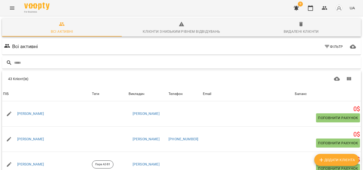
scroll to position [613, 0]
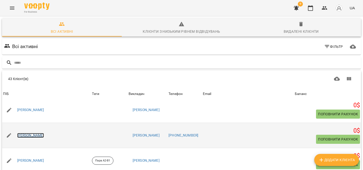
click at [44, 136] on link "[PERSON_NAME]" at bounding box center [30, 135] width 27 height 5
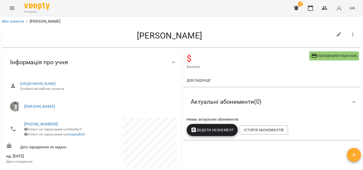
click at [356, 31] on button "button" at bounding box center [353, 35] width 12 height 12
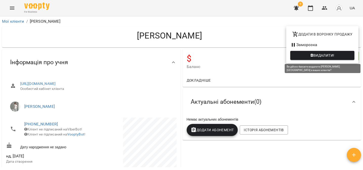
click at [331, 53] on span "Видалити!" at bounding box center [323, 56] width 21 height 6
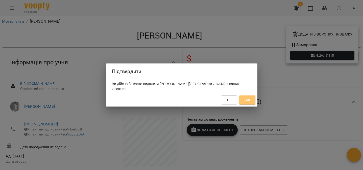
click at [248, 97] on span "Так" at bounding box center [247, 100] width 7 height 6
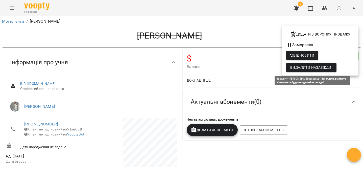
click at [316, 69] on span "Видалити назавжди!" at bounding box center [311, 68] width 42 height 6
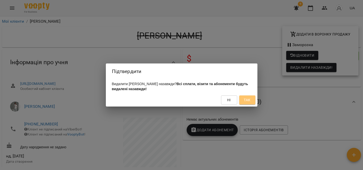
click at [251, 101] on span "Так" at bounding box center [247, 100] width 8 height 6
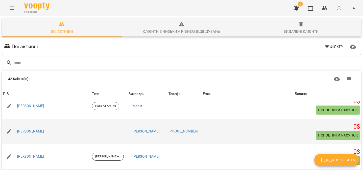
scroll to position [821, 0]
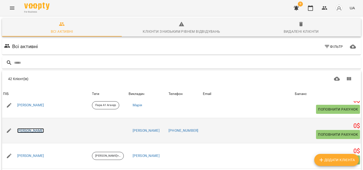
click at [44, 130] on link "[PERSON_NAME]" at bounding box center [30, 131] width 27 height 5
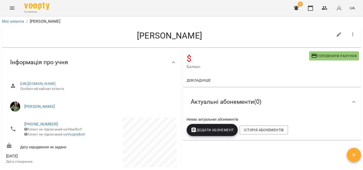
click at [355, 38] on button "button" at bounding box center [353, 35] width 12 height 12
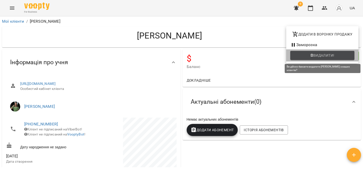
click at [328, 55] on span "Видалити!" at bounding box center [323, 56] width 21 height 6
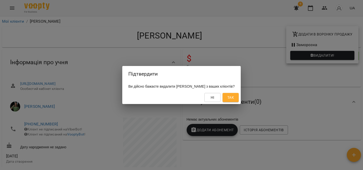
click at [239, 99] on button "Так" at bounding box center [230, 97] width 16 height 9
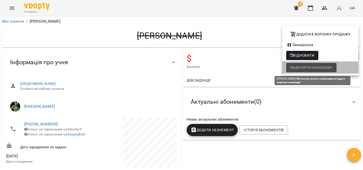
click at [315, 66] on span "Видалити назавжди!" at bounding box center [311, 68] width 42 height 6
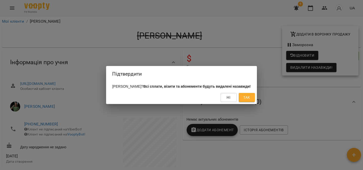
click at [251, 101] on span "Так" at bounding box center [247, 98] width 8 height 6
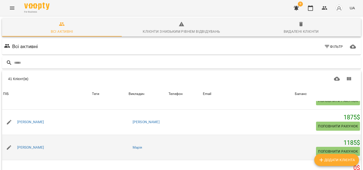
scroll to position [906, 0]
click at [44, 145] on link "[PERSON_NAME]" at bounding box center [30, 147] width 27 height 5
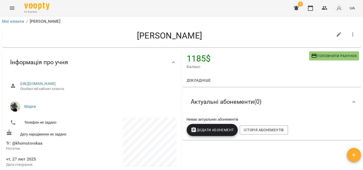
click at [354, 31] on button "button" at bounding box center [353, 35] width 12 height 12
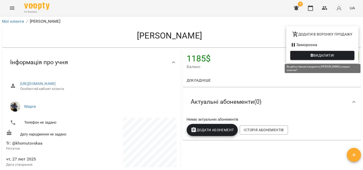
click at [315, 54] on span "Видалити!" at bounding box center [323, 56] width 21 height 6
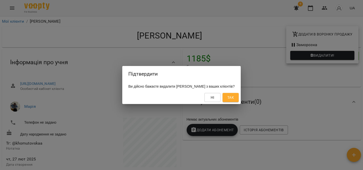
click at [234, 98] on span "Так" at bounding box center [230, 98] width 7 height 6
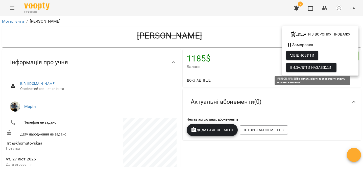
click at [307, 67] on span "Видалити назавжди!" at bounding box center [311, 68] width 42 height 6
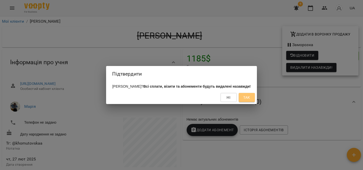
click at [248, 101] on span "Так" at bounding box center [246, 98] width 7 height 6
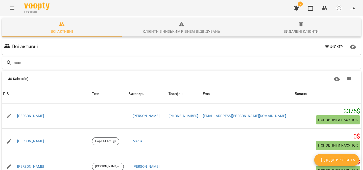
scroll to position [779, 0]
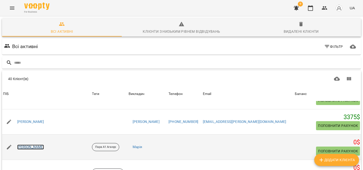
click at [44, 146] on link "[PERSON_NAME]" at bounding box center [30, 147] width 27 height 5
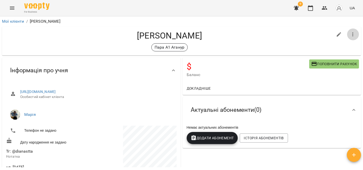
click at [352, 33] on icon "button" at bounding box center [353, 35] width 6 height 6
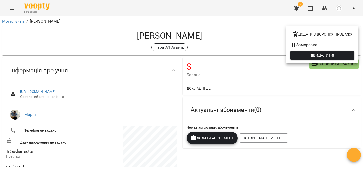
click at [337, 54] on span "Видалити!" at bounding box center [322, 56] width 56 height 6
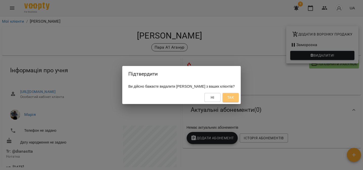
click at [239, 97] on button "Так" at bounding box center [230, 97] width 16 height 9
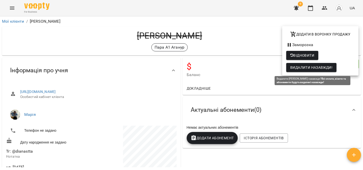
click at [331, 68] on span "Видалити назавжди!" at bounding box center [311, 68] width 42 height 6
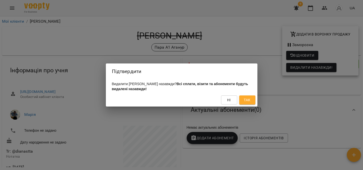
click at [248, 105] on button "Так" at bounding box center [247, 100] width 16 height 9
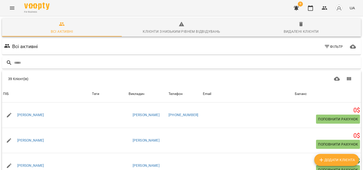
scroll to position [708, 0]
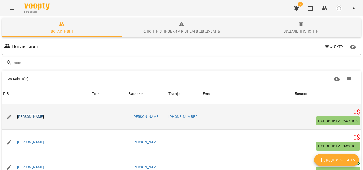
click at [44, 117] on link "[PERSON_NAME]" at bounding box center [30, 117] width 27 height 5
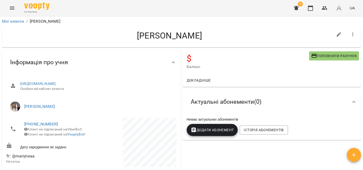
click at [352, 34] on icon "button" at bounding box center [353, 35] width 6 height 6
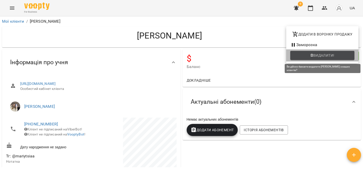
click at [314, 55] on span "Видалити!" at bounding box center [323, 56] width 21 height 6
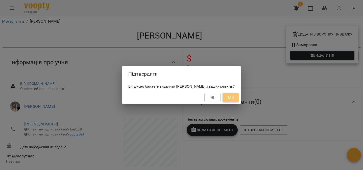
click at [239, 100] on button "Так" at bounding box center [230, 97] width 16 height 9
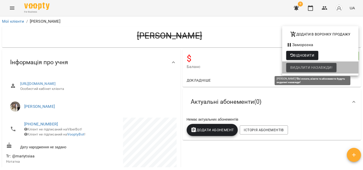
click at [312, 68] on span "Видалити назавжди!" at bounding box center [311, 68] width 42 height 6
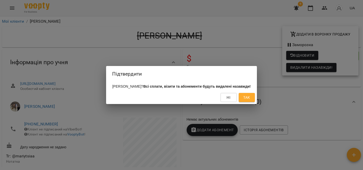
click at [243, 101] on span "Так" at bounding box center [247, 98] width 8 height 6
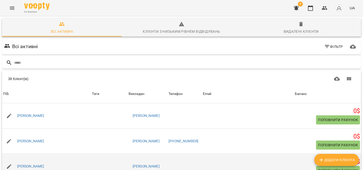
scroll to position [660, 0]
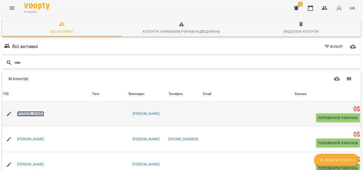
click at [44, 112] on link "[PERSON_NAME]" at bounding box center [30, 114] width 27 height 5
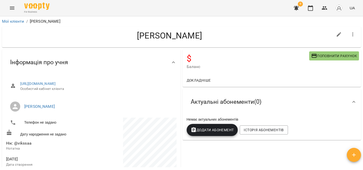
click at [350, 30] on button "button" at bounding box center [353, 35] width 12 height 12
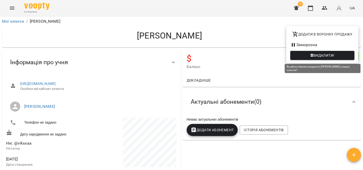
click at [332, 53] on span "Видалити!" at bounding box center [323, 56] width 21 height 6
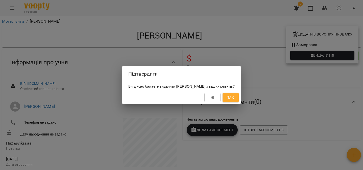
click at [234, 101] on span "Так" at bounding box center [230, 98] width 7 height 6
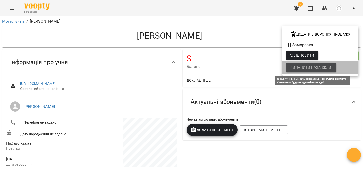
click at [313, 67] on span "Видалити назавжди!" at bounding box center [311, 68] width 42 height 6
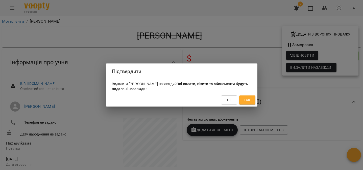
click at [250, 99] on span "Так" at bounding box center [247, 100] width 7 height 6
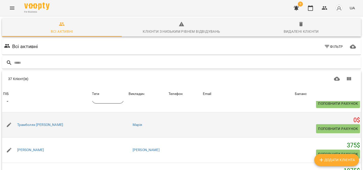
scroll to position [781, 0]
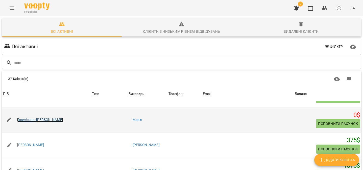
click at [54, 120] on link "Трамболяк [PERSON_NAME]" at bounding box center [40, 120] width 46 height 5
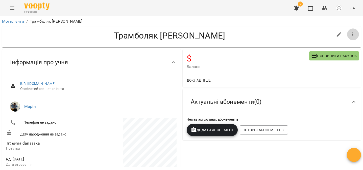
click at [357, 36] on button "button" at bounding box center [353, 35] width 12 height 12
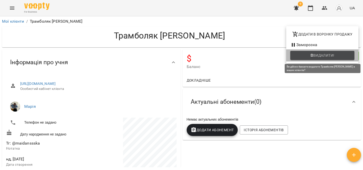
click at [320, 54] on span "Видалити!" at bounding box center [323, 56] width 21 height 6
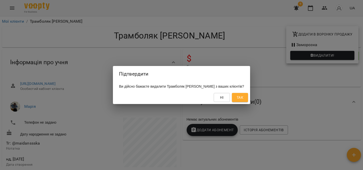
click at [244, 99] on span "Так" at bounding box center [240, 98] width 8 height 6
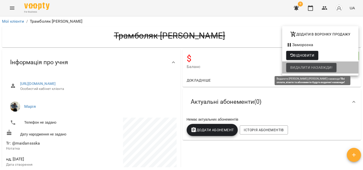
click at [326, 66] on span "Видалити назавжди!" at bounding box center [311, 68] width 42 height 6
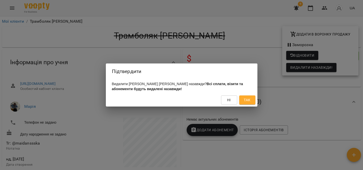
click at [252, 103] on button "Так" at bounding box center [247, 100] width 16 height 9
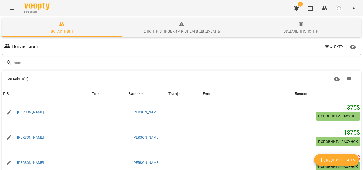
scroll to position [802, 0]
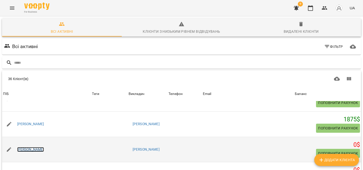
click at [44, 148] on link "[PERSON_NAME]" at bounding box center [30, 149] width 27 height 5
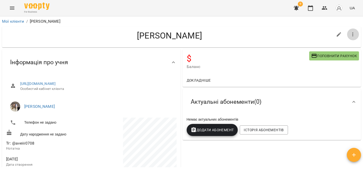
click at [352, 33] on icon "button" at bounding box center [353, 35] width 6 height 6
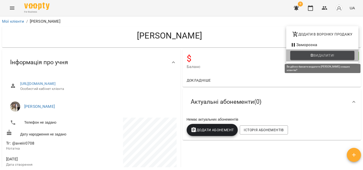
click at [325, 54] on span "Видалити!" at bounding box center [323, 56] width 21 height 6
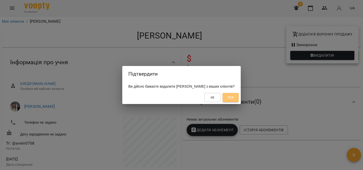
click at [234, 99] on span "Так" at bounding box center [230, 98] width 7 height 6
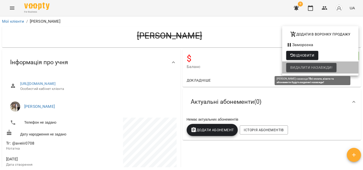
click at [322, 65] on span "Видалити назавжди!" at bounding box center [311, 68] width 42 height 6
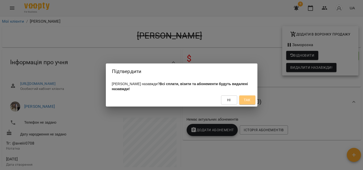
click at [243, 101] on span "Так" at bounding box center [247, 100] width 8 height 6
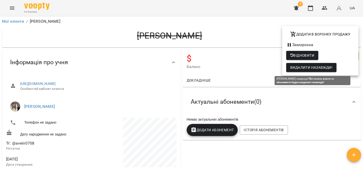
click at [311, 65] on span "Видалити назавжди!" at bounding box center [311, 68] width 42 height 6
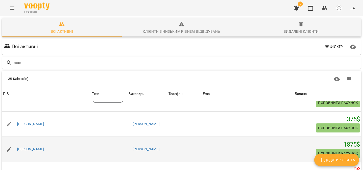
scroll to position [763, 0]
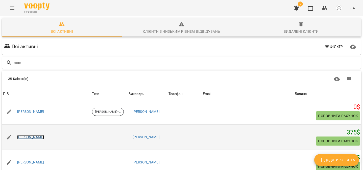
click at [44, 135] on link "[PERSON_NAME]" at bounding box center [30, 137] width 27 height 5
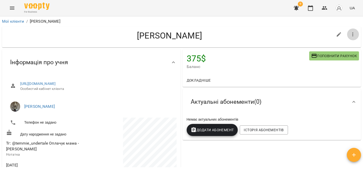
click at [351, 34] on icon "button" at bounding box center [353, 35] width 6 height 6
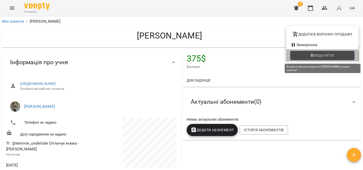
click at [323, 54] on span "Видалити!" at bounding box center [323, 56] width 21 height 6
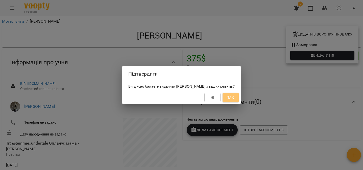
click at [239, 99] on button "Так" at bounding box center [230, 97] width 16 height 9
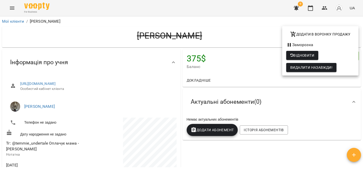
click at [317, 68] on span "Видалити назавжди!" at bounding box center [311, 68] width 42 height 6
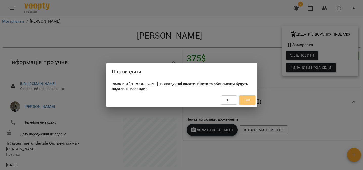
click at [245, 104] on button "Так" at bounding box center [247, 100] width 16 height 9
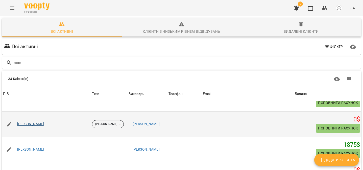
scroll to position [54, 0]
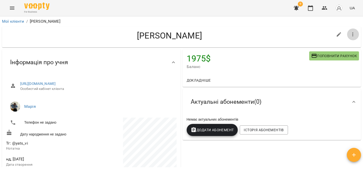
click at [352, 34] on icon "button" at bounding box center [353, 35] width 6 height 6
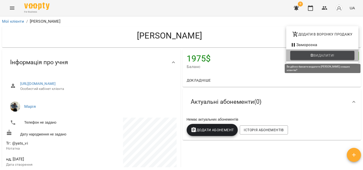
click at [310, 56] on span "Видалити!" at bounding box center [322, 56] width 56 height 6
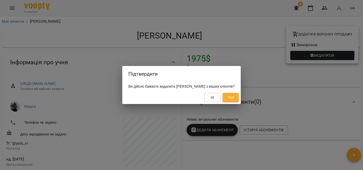
click at [239, 95] on button "Так" at bounding box center [230, 97] width 16 height 9
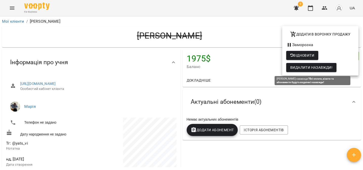
click at [319, 65] on span "Видалити назавжди!" at bounding box center [311, 68] width 42 height 6
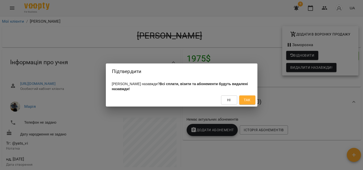
click at [247, 101] on span "Так" at bounding box center [247, 100] width 7 height 6
